Goal: Navigation & Orientation: Find specific page/section

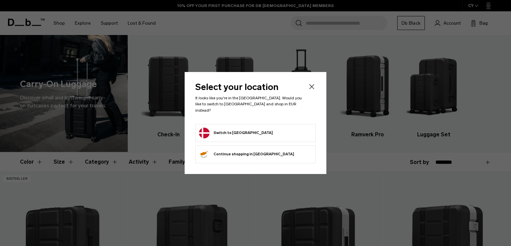
click at [313, 88] on icon "Close" at bounding box center [312, 87] width 8 height 8
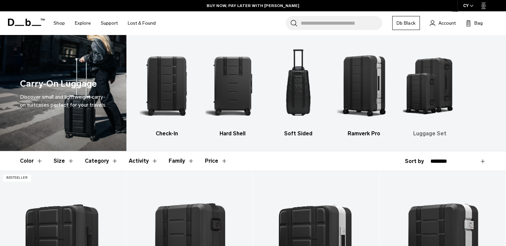
click at [431, 119] on img "5 / 5" at bounding box center [430, 85] width 54 height 81
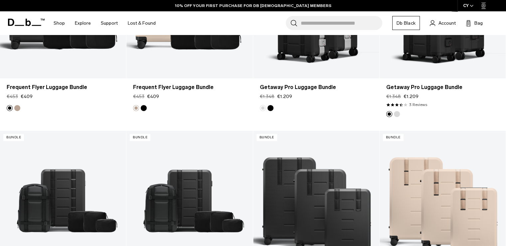
scroll to position [233, 0]
